Goal: Information Seeking & Learning: Learn about a topic

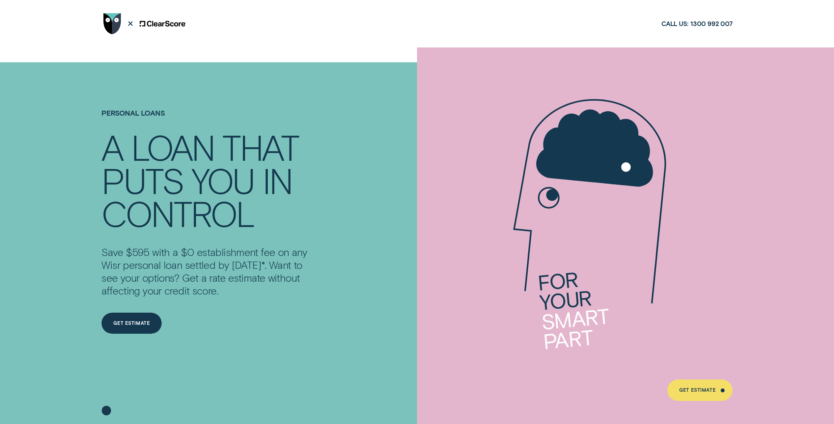
click at [219, 234] on p "Save $595 with a $0 establishment fee on any Wisr personal loan settled by [DAT…" at bounding box center [203, 270] width 205 height 51
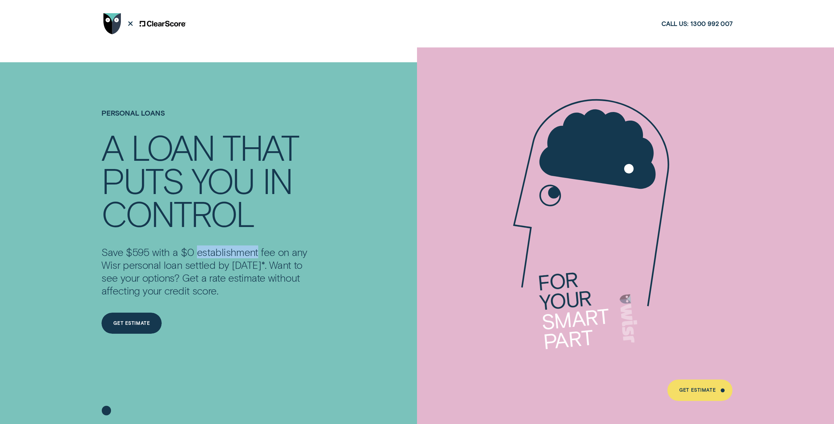
click at [219, 234] on p "Save $595 with a $0 establishment fee on any Wisr personal loan settled by [DAT…" at bounding box center [203, 270] width 205 height 51
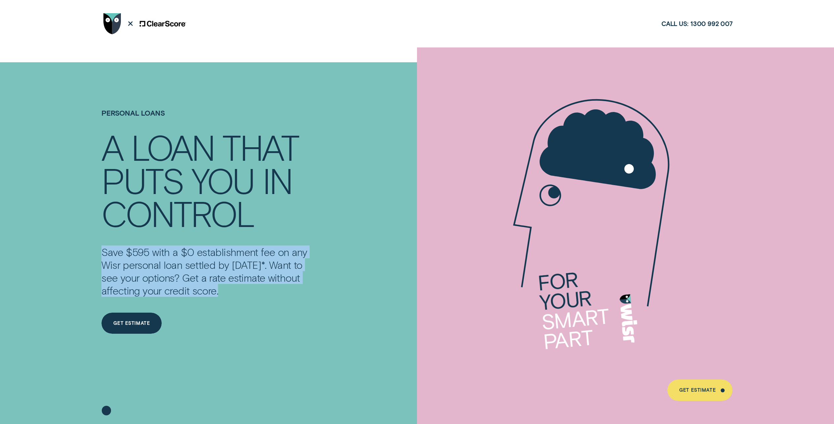
click at [219, 234] on p "Save $595 with a $0 establishment fee on any Wisr personal loan settled by [DAT…" at bounding box center [203, 270] width 205 height 51
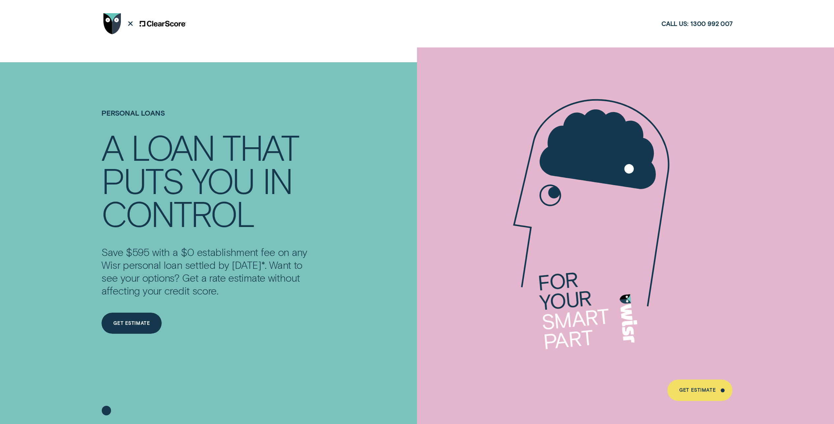
click at [235, 234] on p "Save $595 with a $0 establishment fee on any Wisr personal loan settled by [DAT…" at bounding box center [203, 270] width 205 height 51
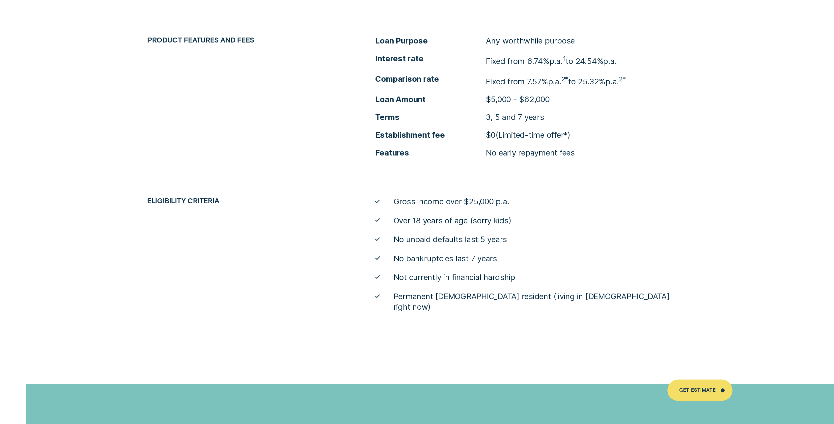
scroll to position [3722, 0]
drag, startPoint x: 488, startPoint y: 83, endPoint x: 524, endPoint y: 80, distance: 36.9
click at [455, 80] on p "Fixed from 7.57% p.a. 2* to 25.32% p.a. 2*" at bounding box center [556, 80] width 140 height 13
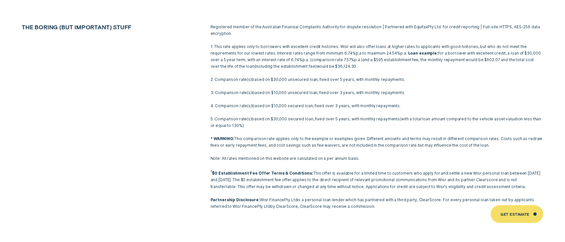
scroll to position [4098, 0]
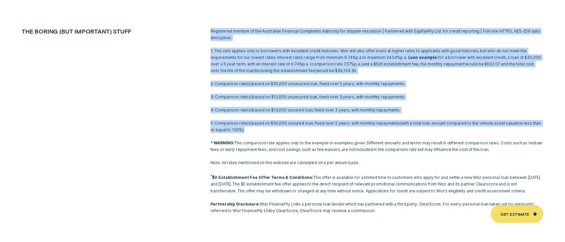
drag, startPoint x: 210, startPoint y: 23, endPoint x: 398, endPoint y: 120, distance: 212.0
click at [398, 120] on div "Registered member of the Australian Financial Complaints Authority for dispute …" at bounding box center [376, 121] width 339 height 186
copy div "Loremipsum dolors am con Adipiscing Elitseddo Eiusmodtem Incididun utl etdolor …"
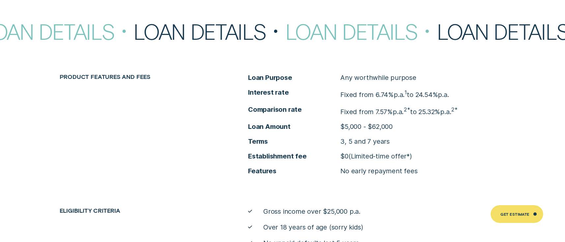
scroll to position [2861, 0]
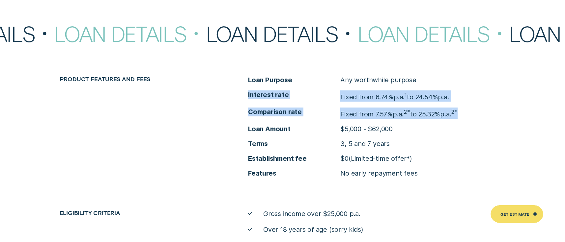
drag, startPoint x: 245, startPoint y: 96, endPoint x: 499, endPoint y: 111, distance: 254.6
click at [455, 111] on div "Loan Purpose Any worthwhile purpose Interest rate Fixed from 6.74% p.a. 1 to 24…" at bounding box center [377, 127] width 264 height 102
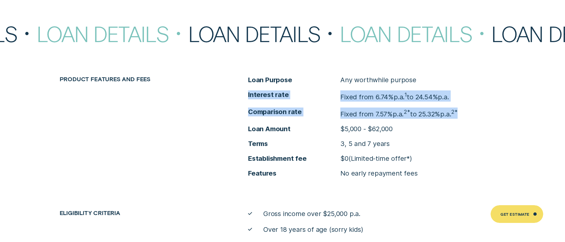
copy ul "Interest rate Fixed from 6.74% p.a. 1 to 24.54% p.a. Comparison rate Fixed from…"
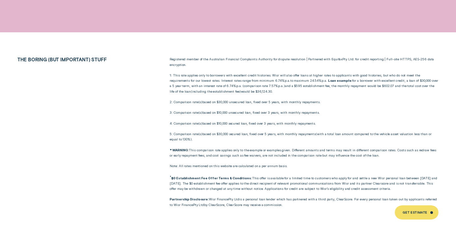
scroll to position [3297, 0]
click at [236, 86] on p "1: This rate applies only to borrowers with excellent credit histories. Wisr wi…" at bounding box center [304, 83] width 268 height 21
click at [200, 75] on p "1: This rate applies only to borrowers with excellent credit histories. Wisr wi…" at bounding box center [304, 83] width 268 height 21
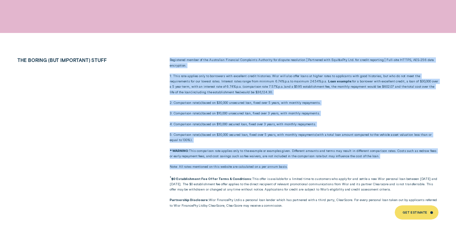
drag, startPoint x: 169, startPoint y: 53, endPoint x: 342, endPoint y: 162, distance: 204.3
click at [342, 162] on div "Registered member of the Australian Financial Complaints Authority for dispute …" at bounding box center [304, 132] width 274 height 150
copy div "Loremipsum dolors am con Adipiscing Elitseddo Eiusmodtem Incididun utl etdolor …"
click at [313, 80] on p "1: This rate applies only to borrowers with excellent credit histories. Wisr wi…" at bounding box center [304, 83] width 268 height 21
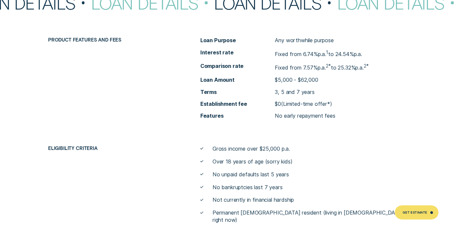
scroll to position [2355, 0]
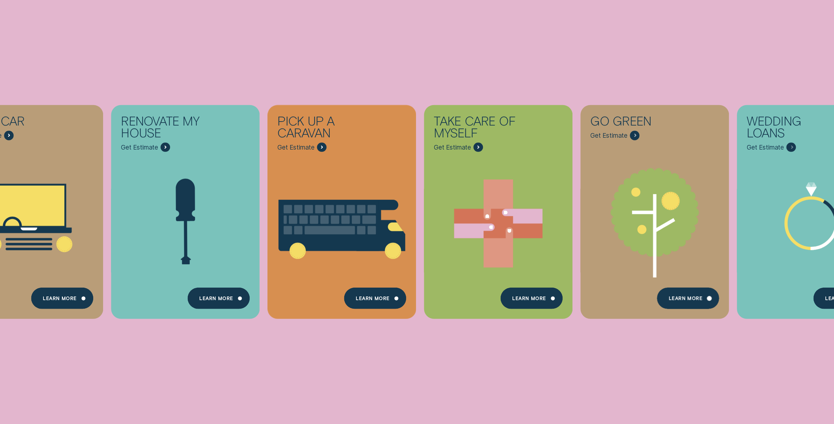
scroll to position [334, 0]
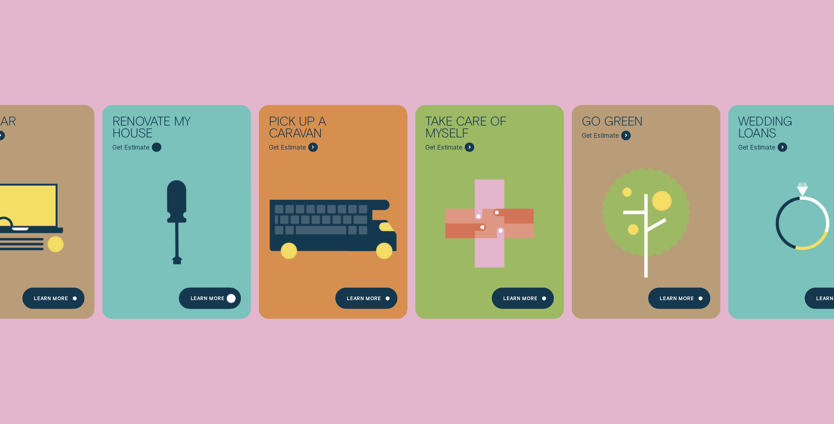
click at [223, 297] on div "Learn more" at bounding box center [207, 299] width 34 height 4
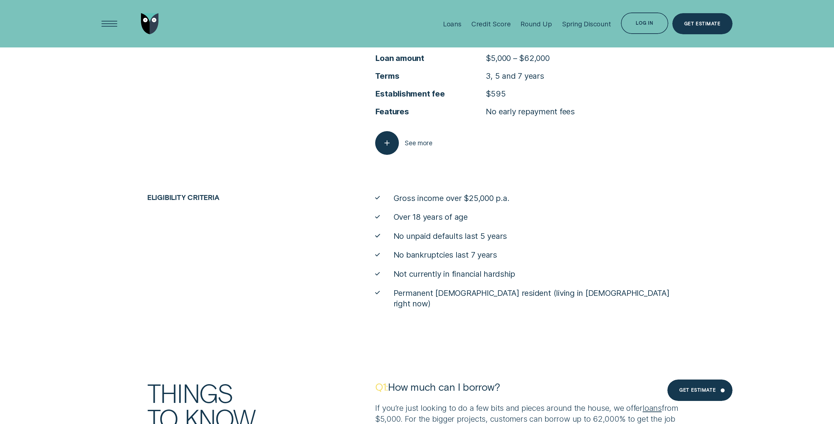
scroll to position [2357, 0]
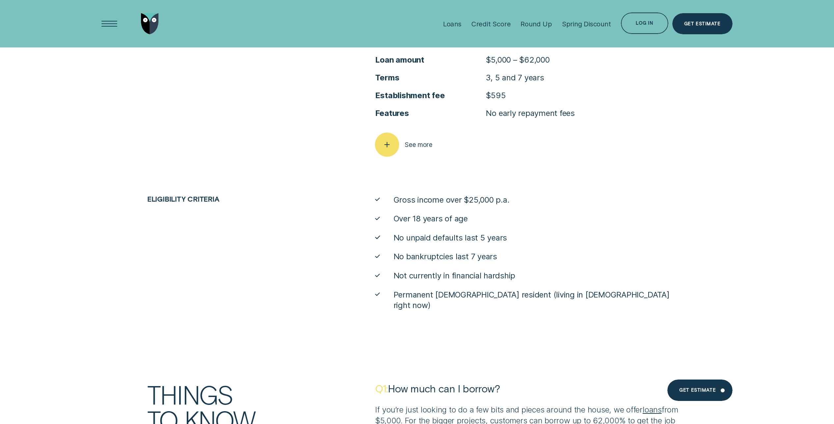
click at [389, 142] on icon "button" at bounding box center [387, 145] width 12 height 10
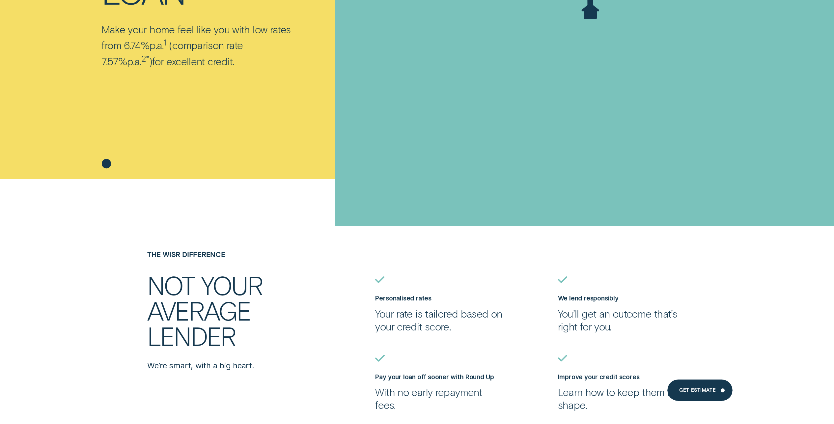
scroll to position [0, 0]
